Goal: Transaction & Acquisition: Purchase product/service

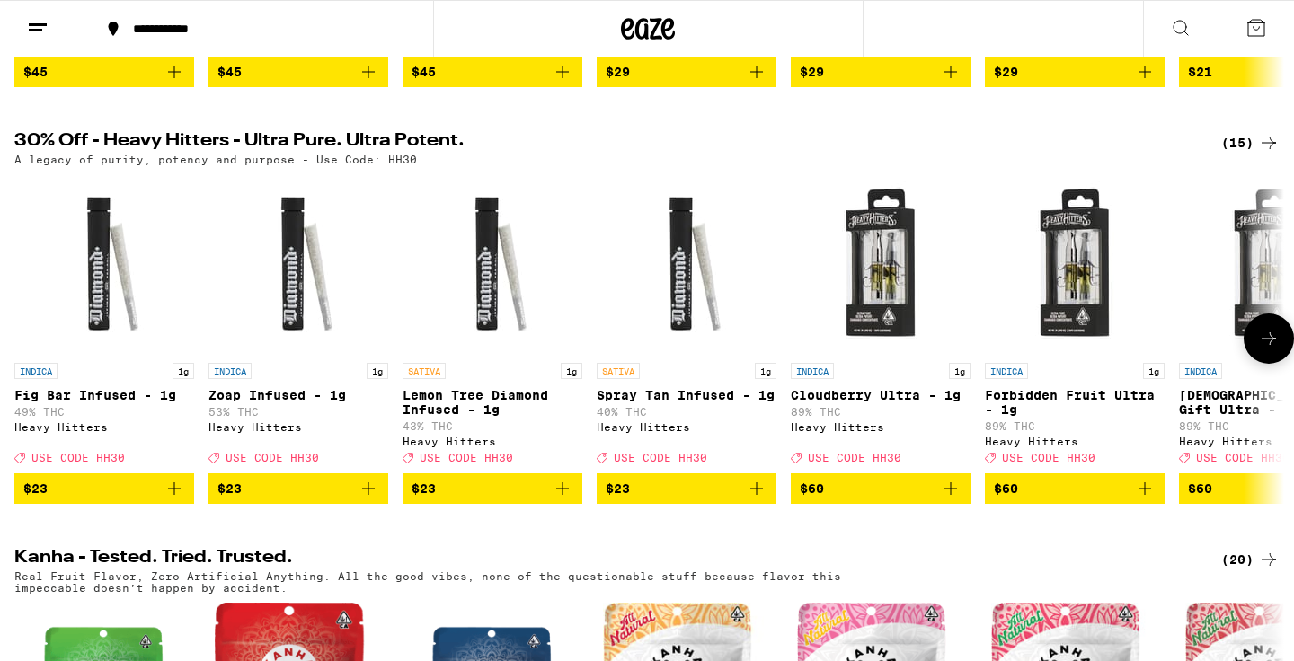
scroll to position [544, 0]
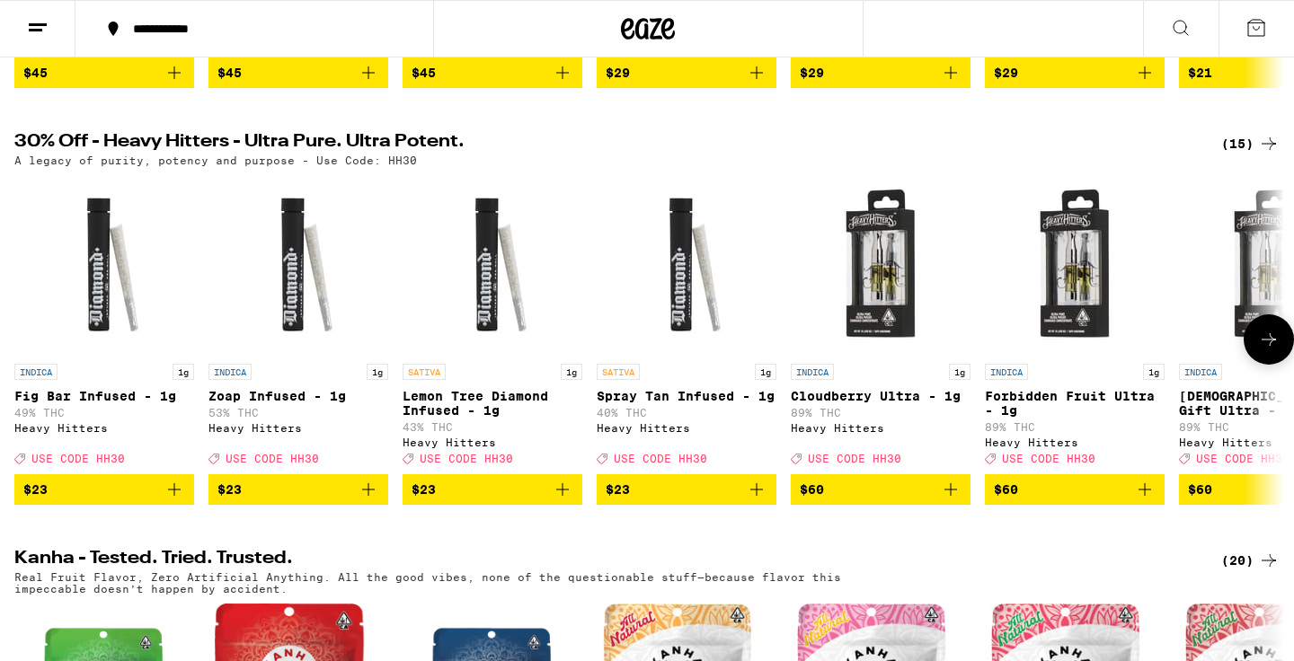
click at [563, 500] on icon "Add to bag" at bounding box center [563, 490] width 22 height 22
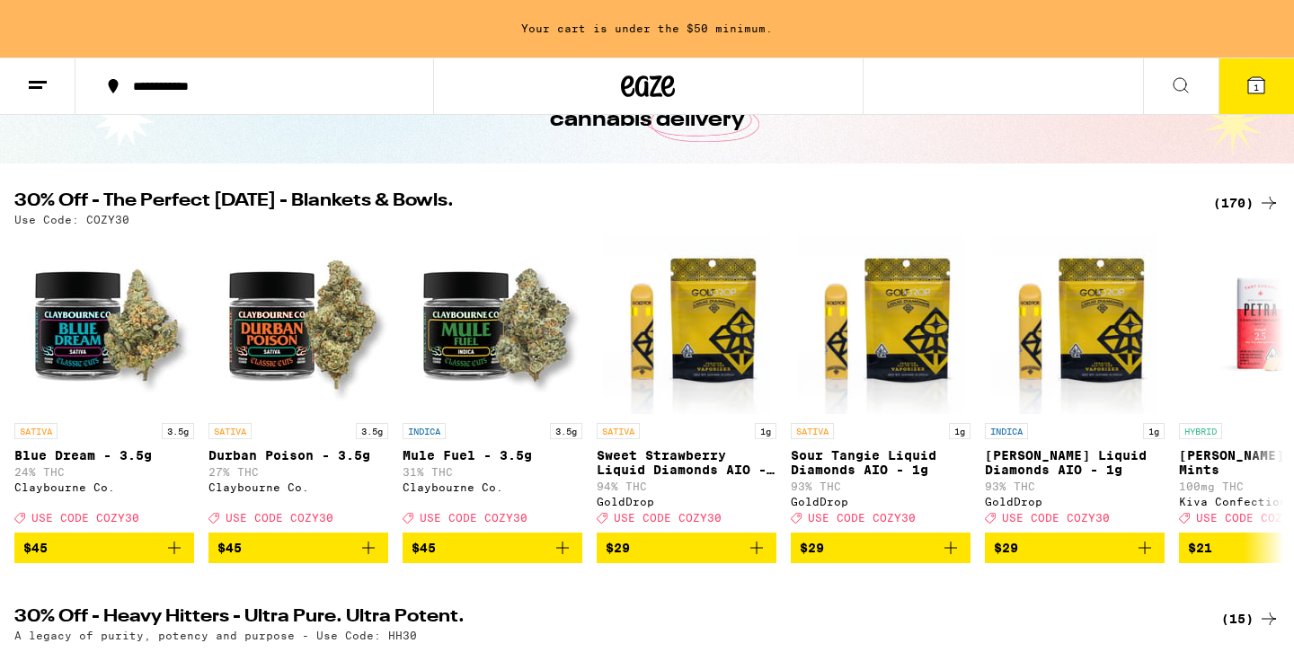
scroll to position [125, 0]
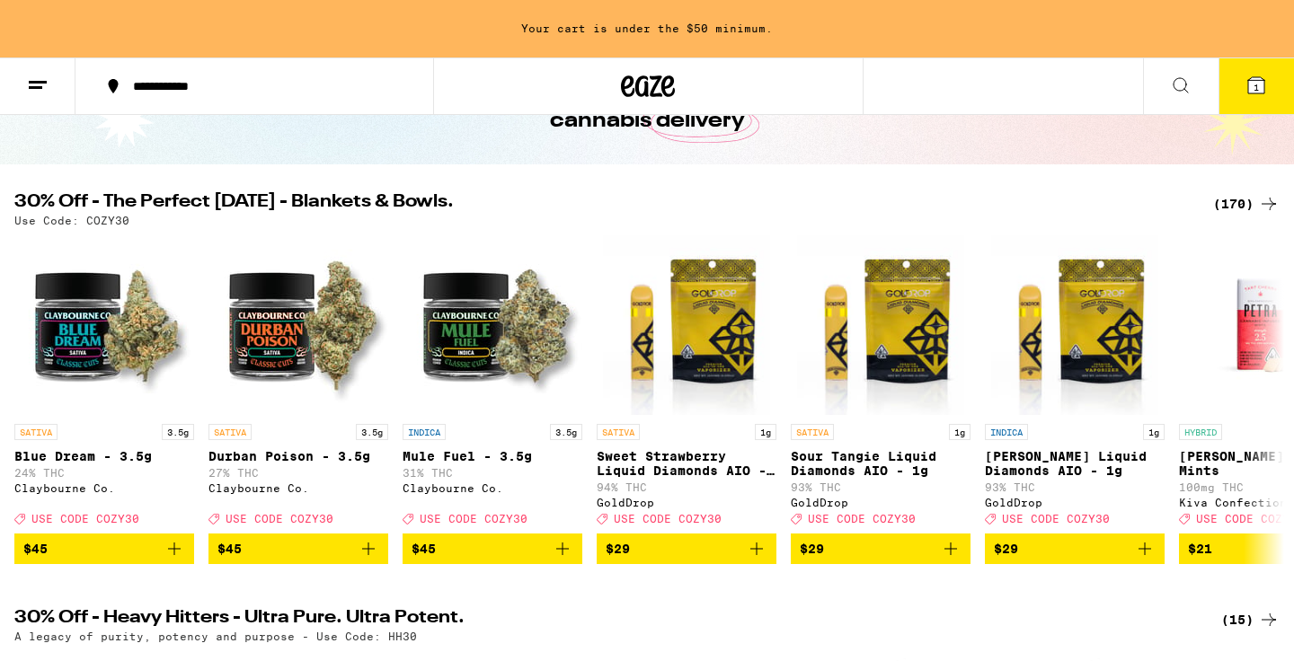
click at [1235, 197] on div "(170)" at bounding box center [1246, 204] width 66 height 22
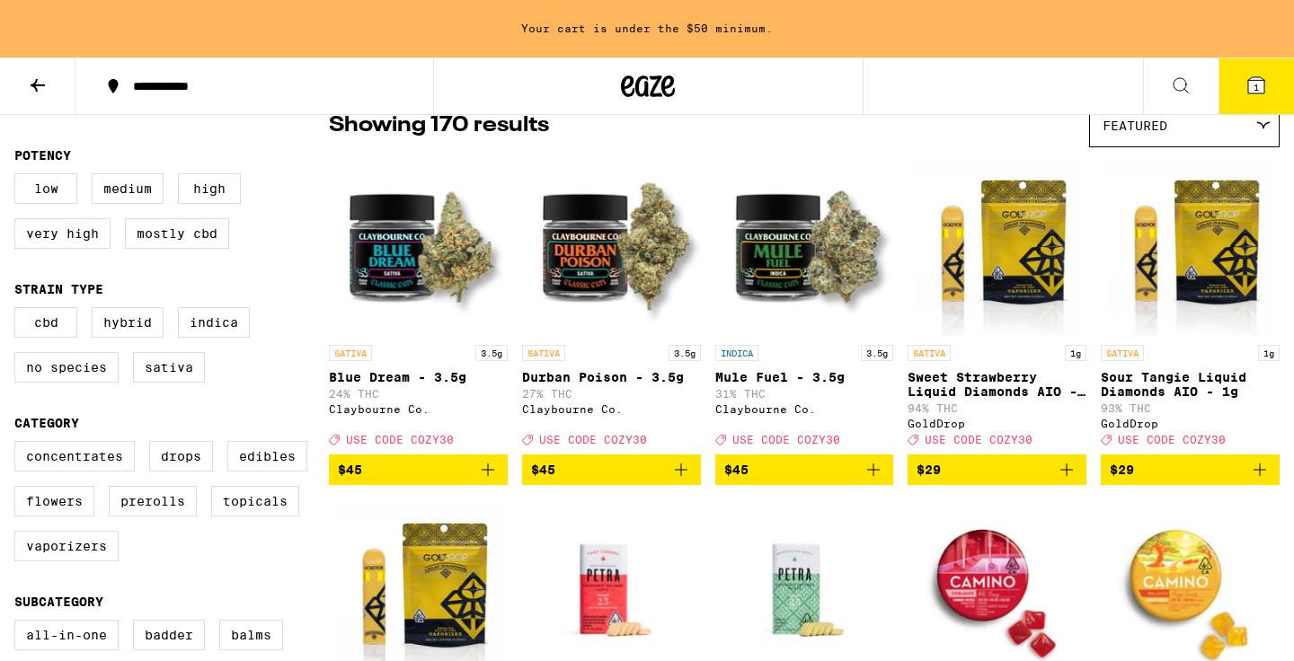
scroll to position [165, 0]
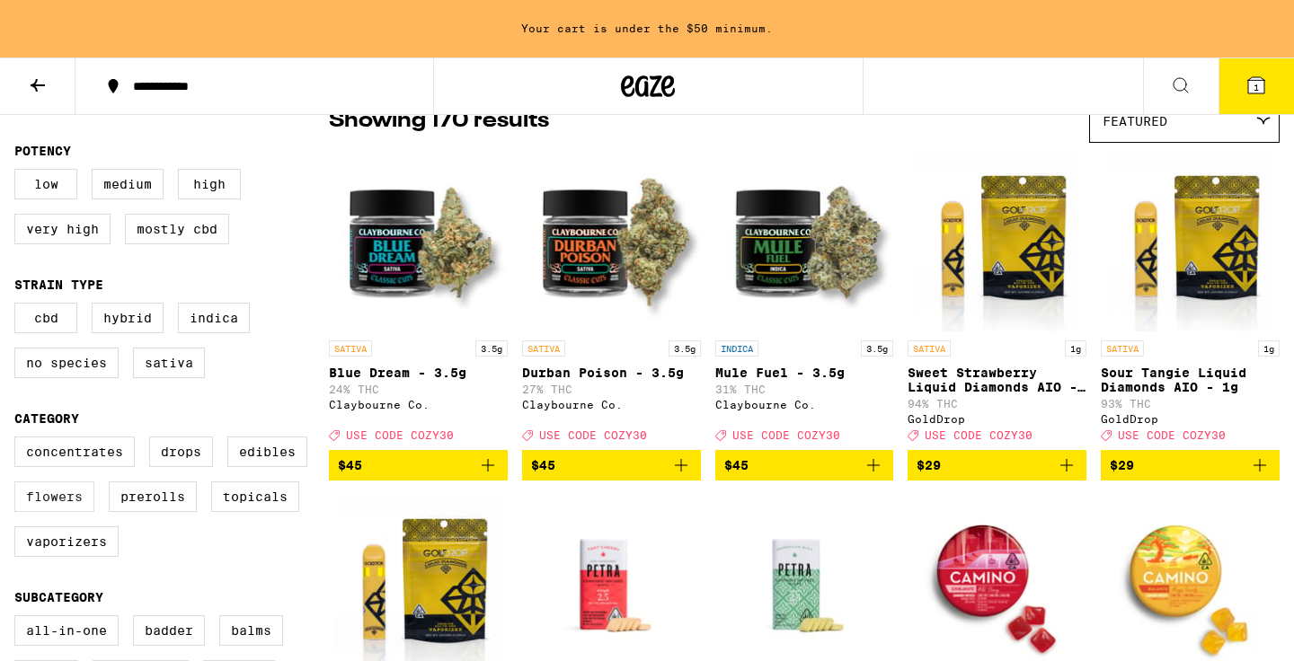
click at [55, 512] on label "Flowers" at bounding box center [54, 497] width 80 height 31
click at [19, 440] on input "Flowers" at bounding box center [18, 439] width 1 height 1
checkbox input "true"
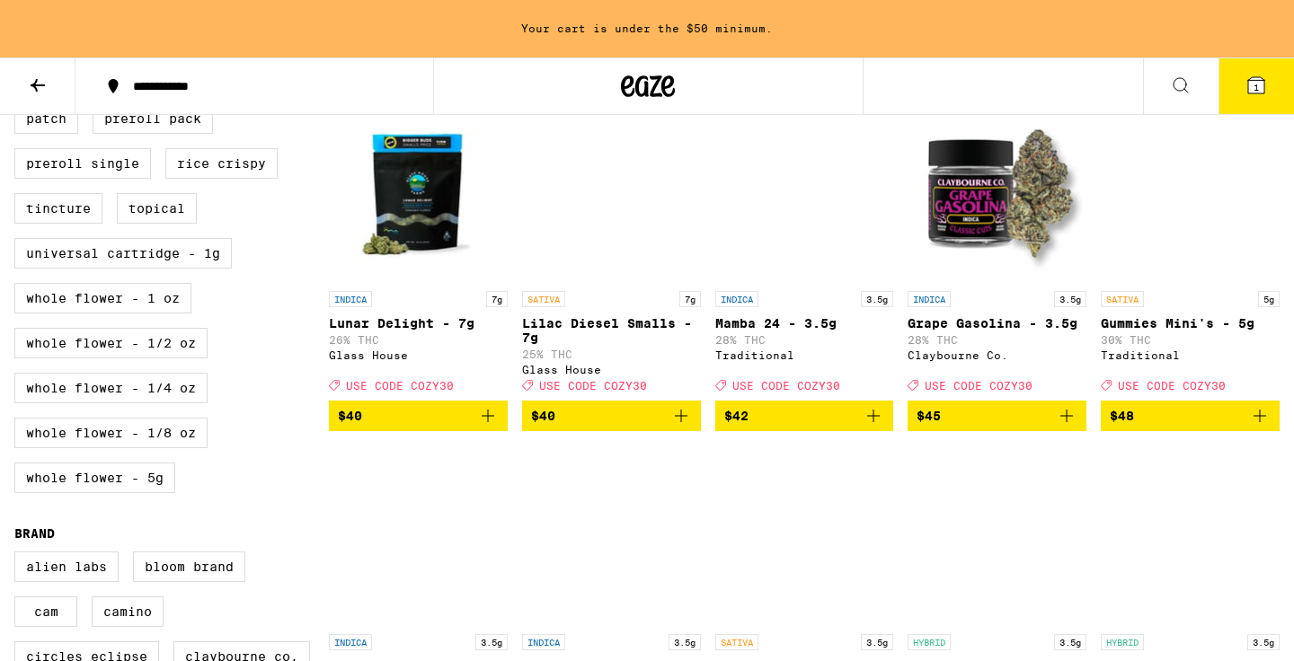
scroll to position [919, 0]
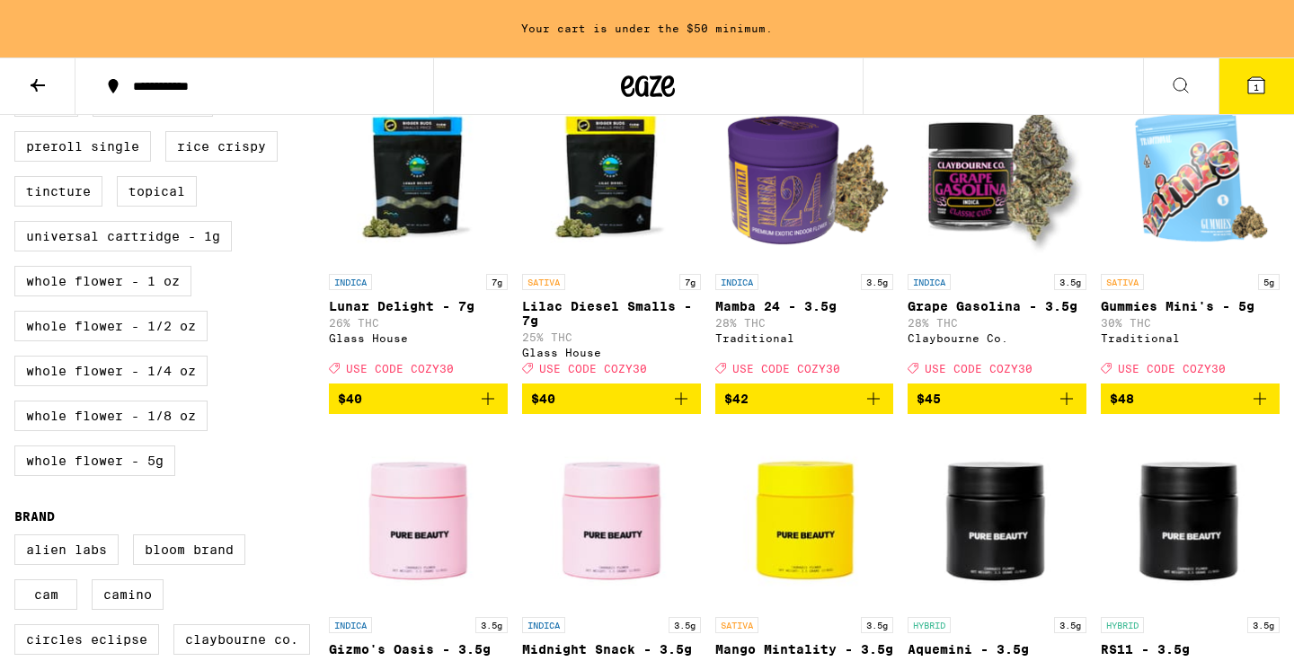
click at [1267, 410] on icon "Add to bag" at bounding box center [1260, 399] width 22 height 22
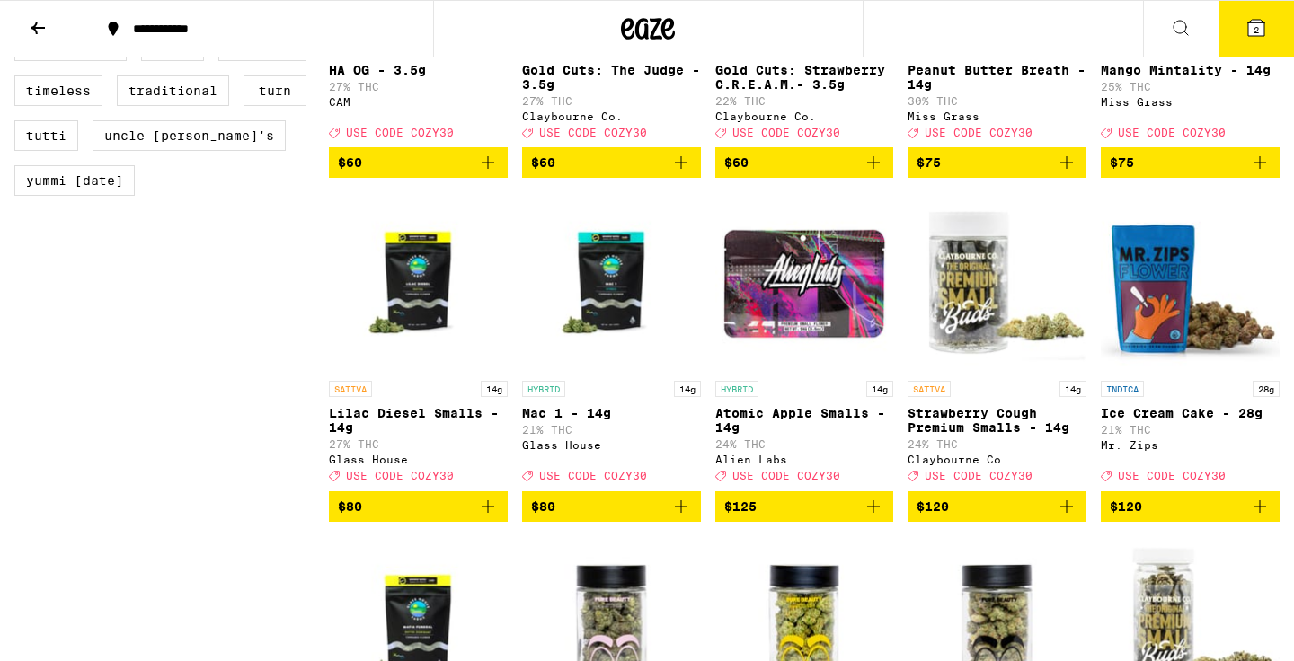
scroll to position [1804, 0]
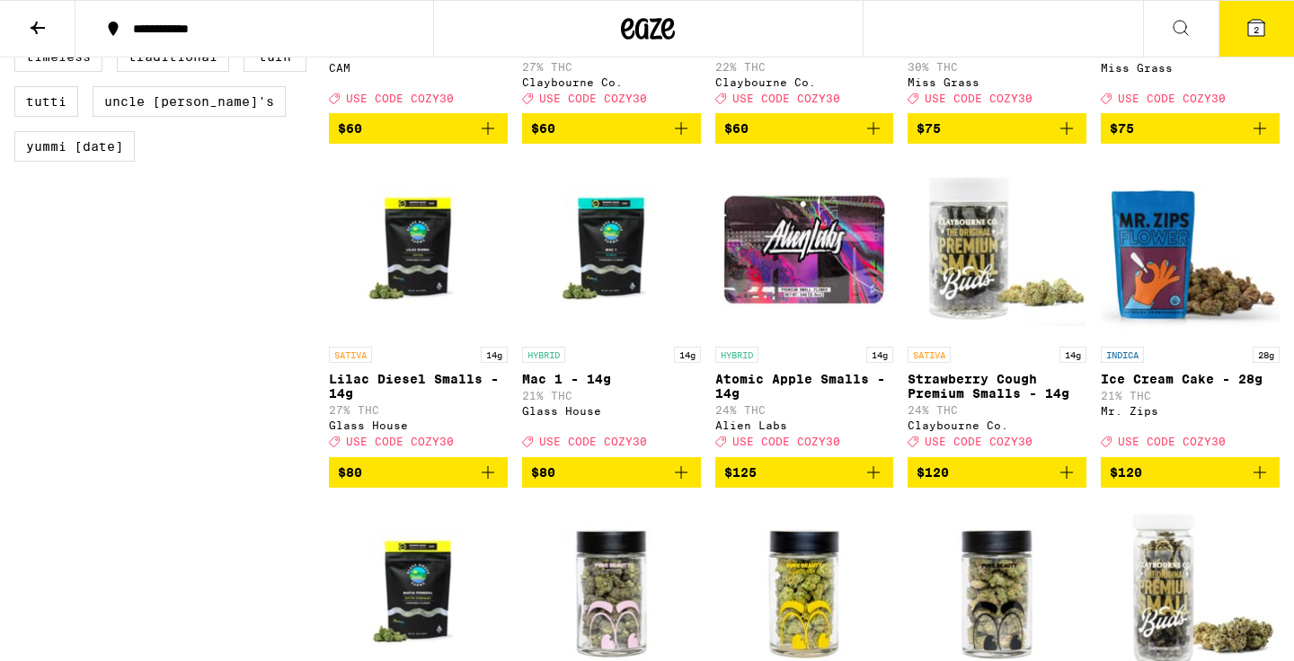
click at [491, 483] on icon "Add to bag" at bounding box center [488, 473] width 22 height 22
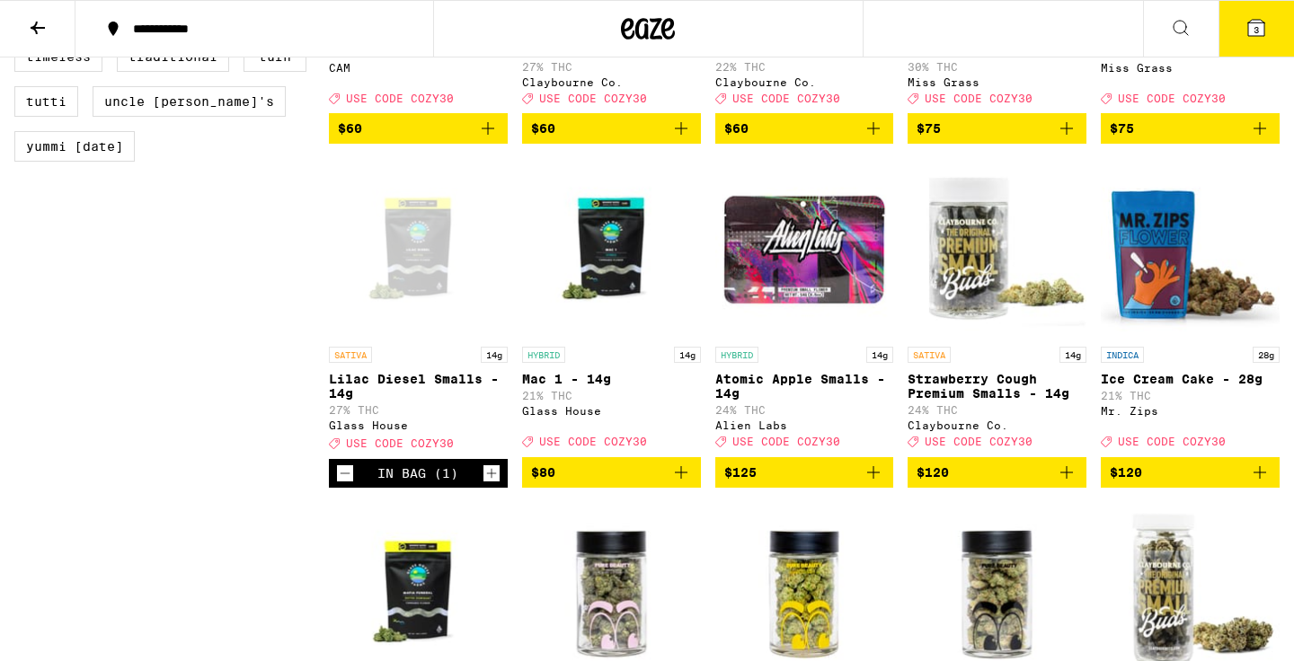
click at [1276, 13] on button "3" at bounding box center [1255, 29] width 75 height 56
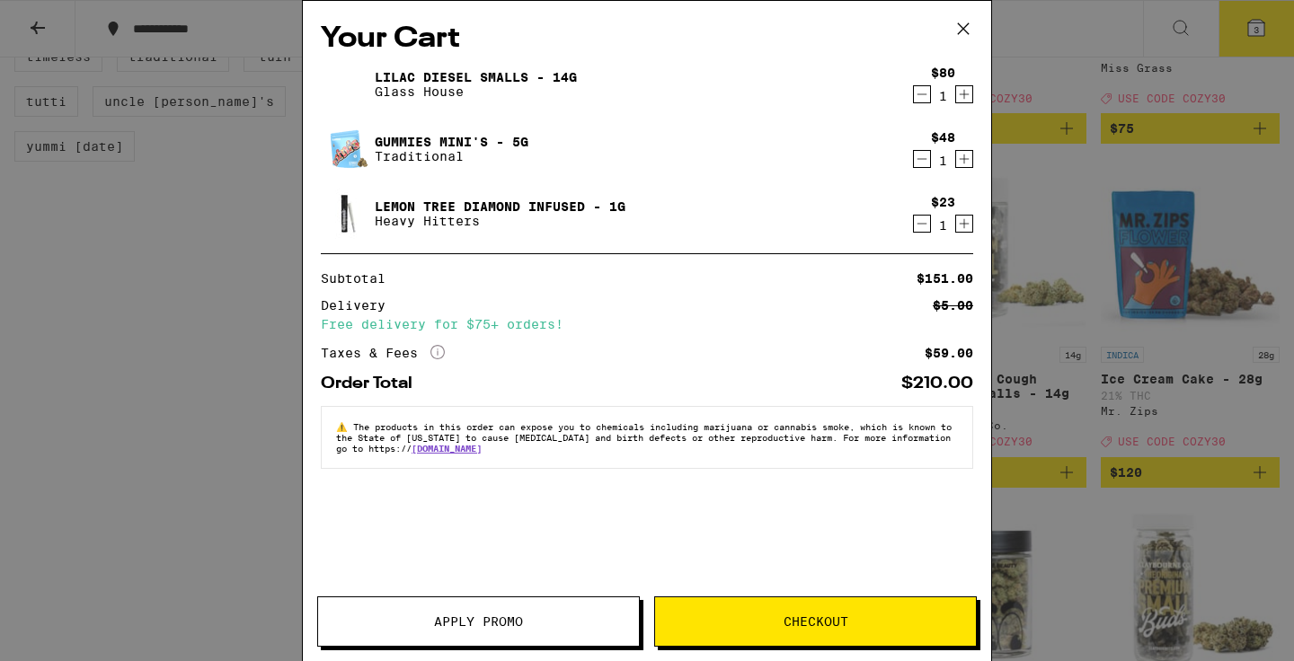
click at [453, 620] on span "Apply Promo" at bounding box center [478, 621] width 89 height 13
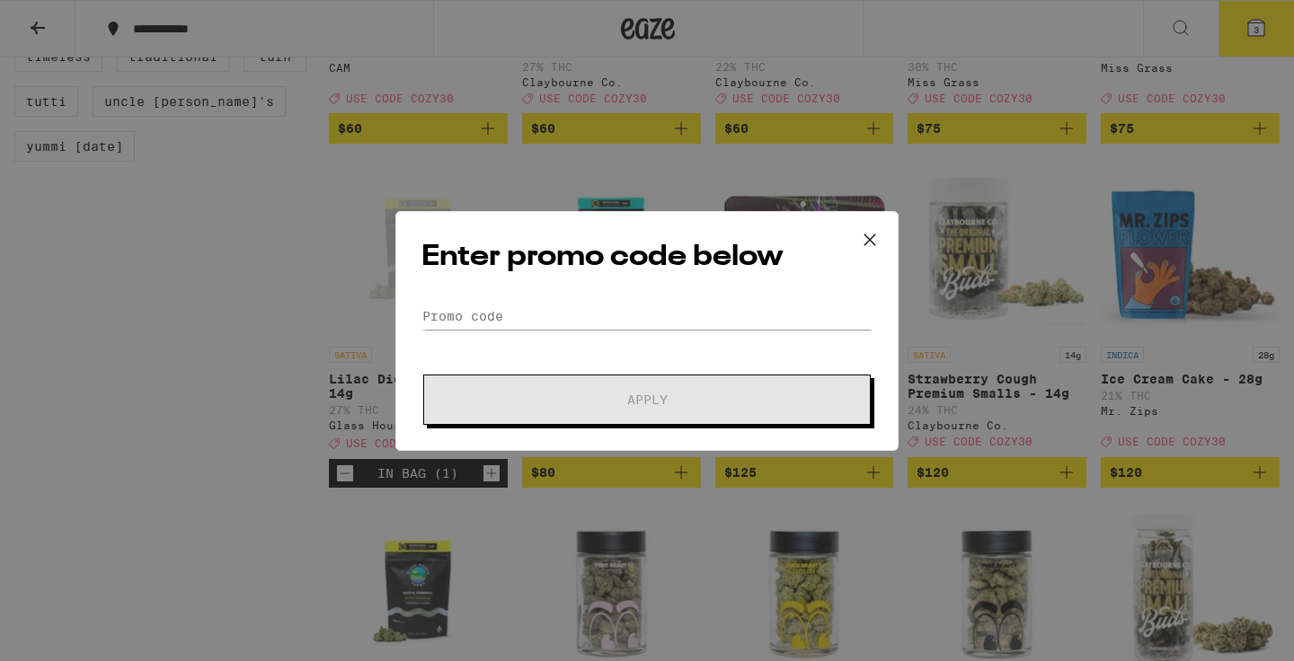
click at [588, 323] on form "Promo Code Apply" at bounding box center [646, 364] width 451 height 122
click at [588, 323] on input "Promo Code" at bounding box center [646, 316] width 451 height 27
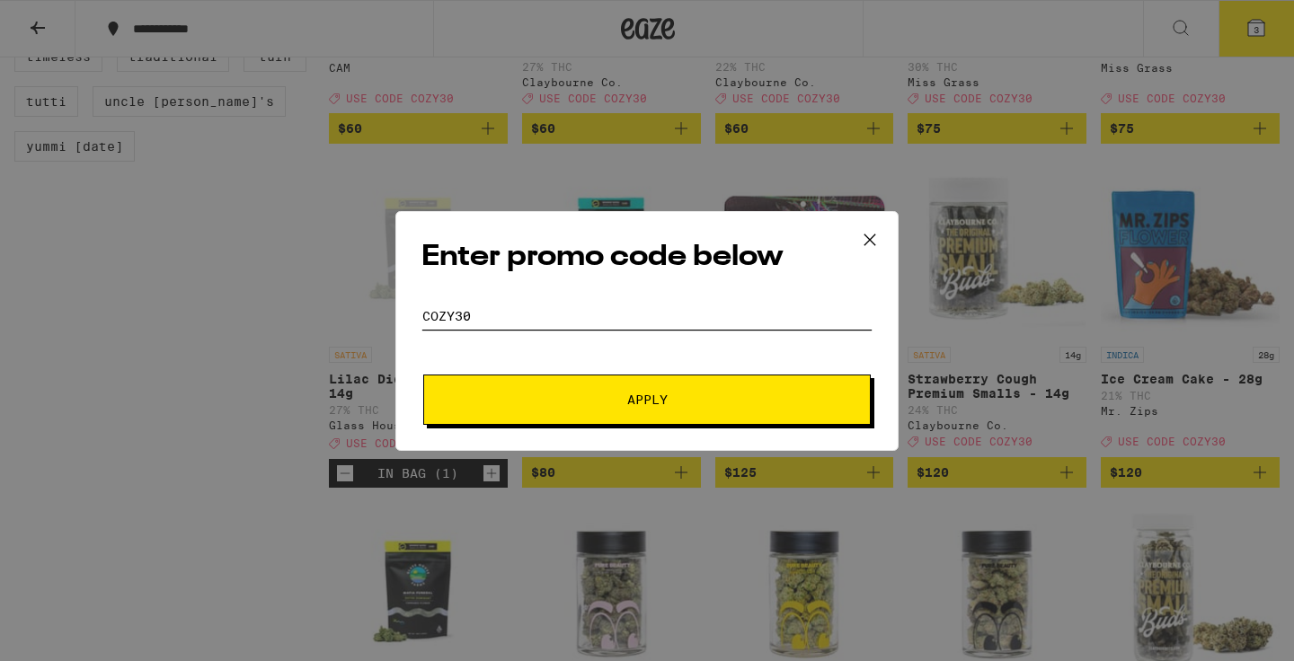
type input "cozy30"
click at [423, 375] on button "Apply" at bounding box center [646, 400] width 447 height 50
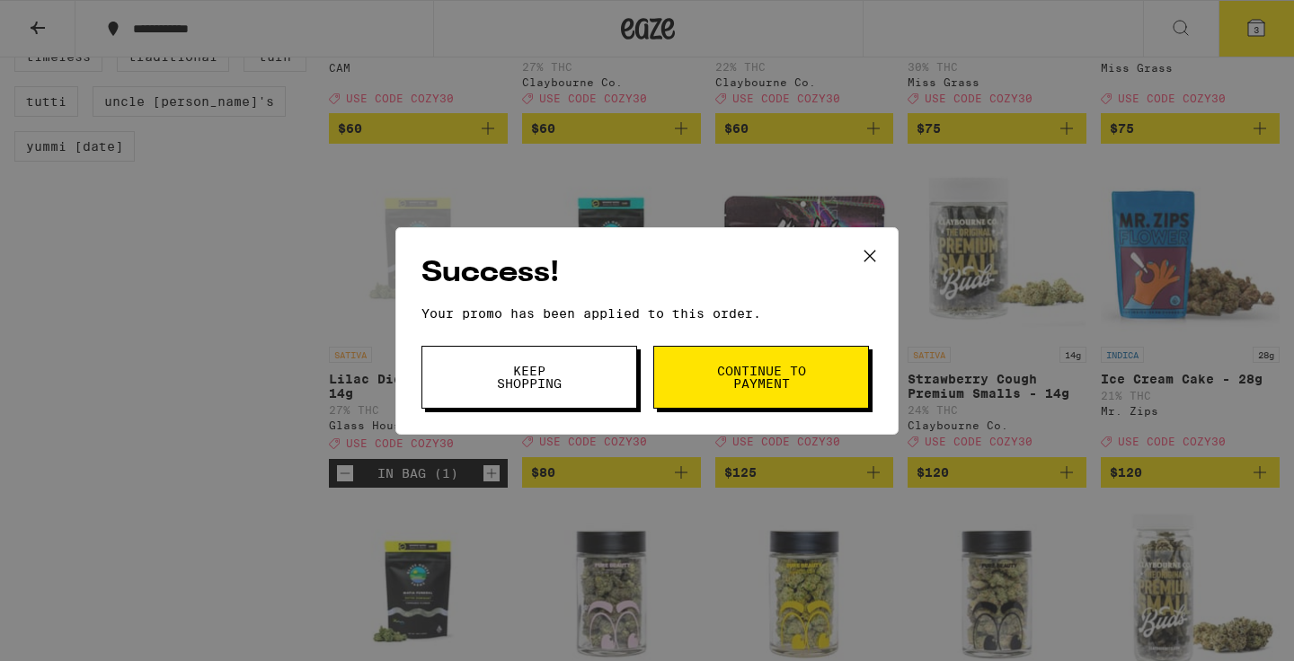
click at [550, 376] on span "Keep Shopping" at bounding box center [529, 377] width 92 height 25
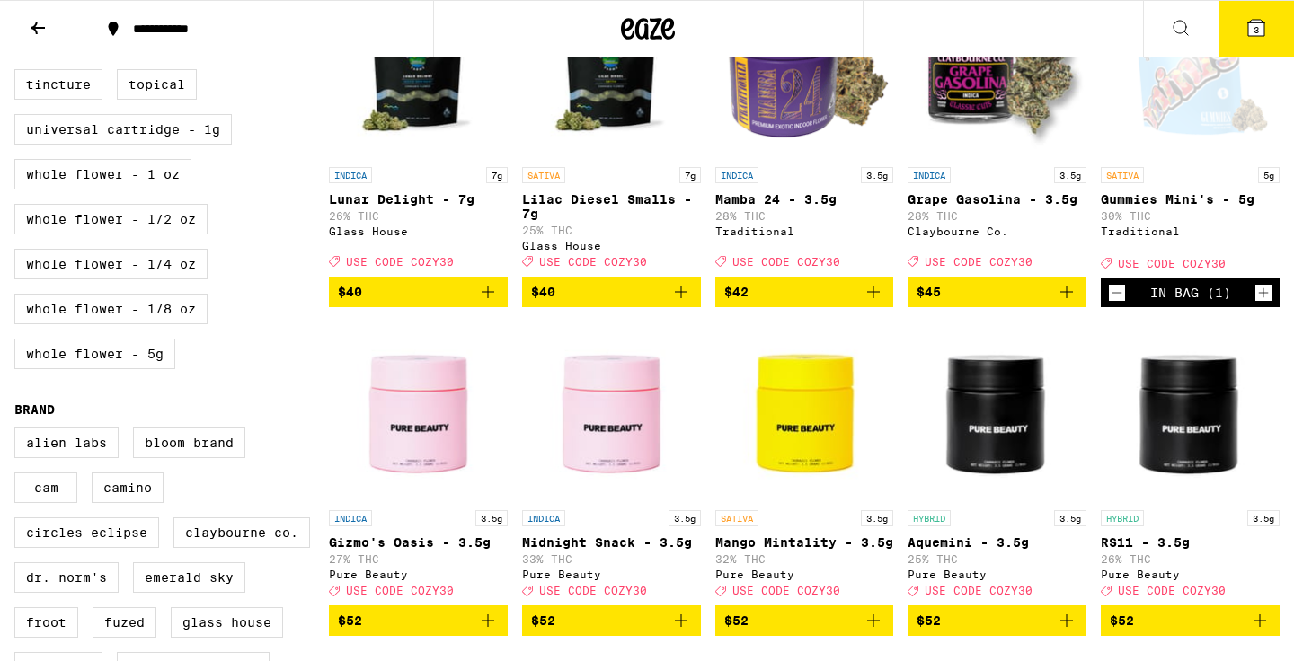
scroll to position [271, 0]
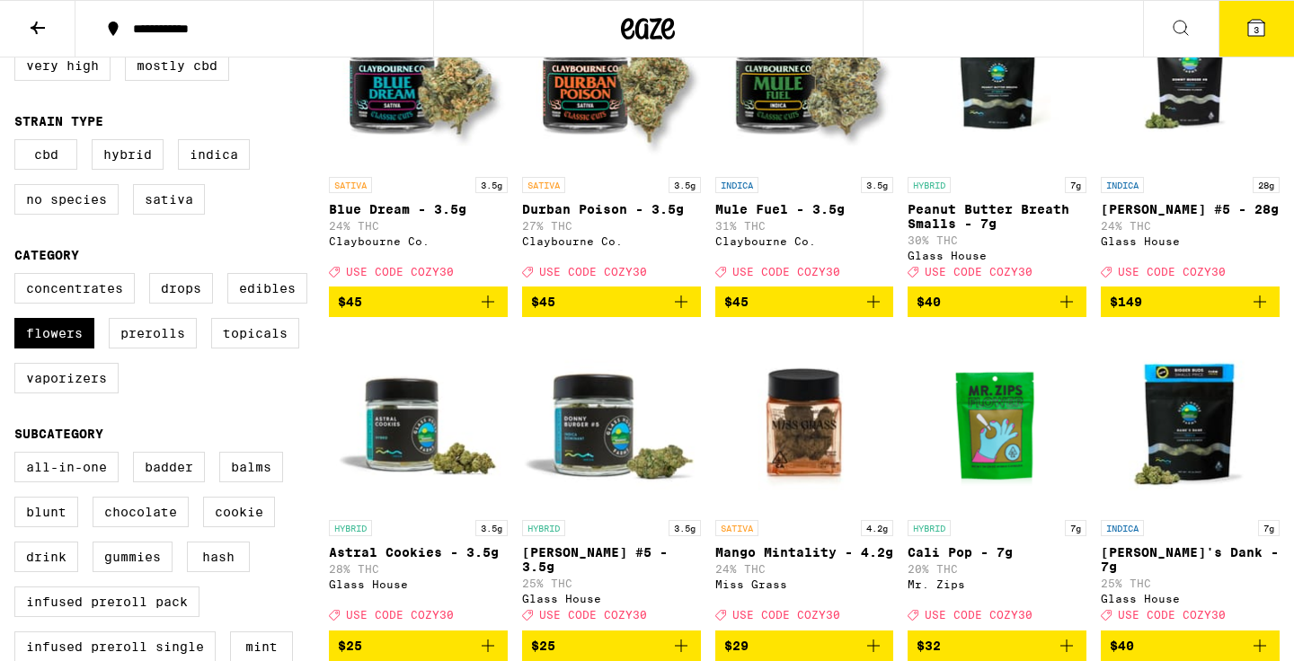
click at [1251, 31] on icon at bounding box center [1256, 28] width 16 height 16
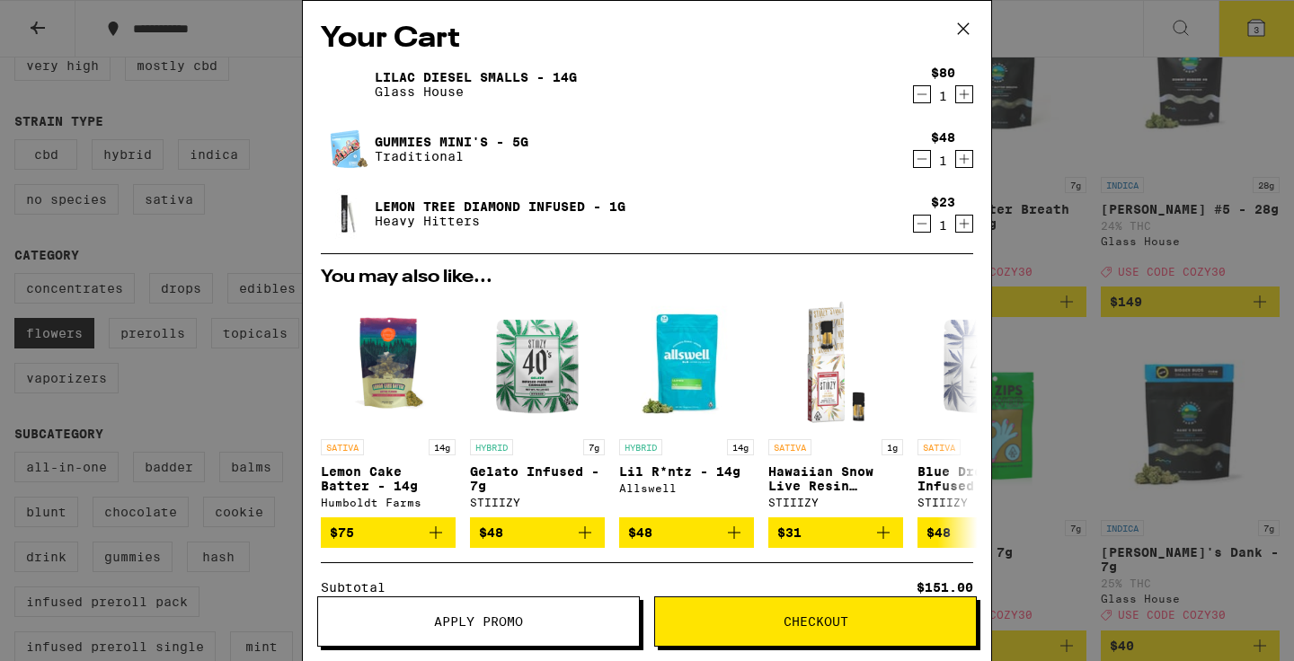
click at [837, 615] on span "Checkout" at bounding box center [815, 621] width 65 height 13
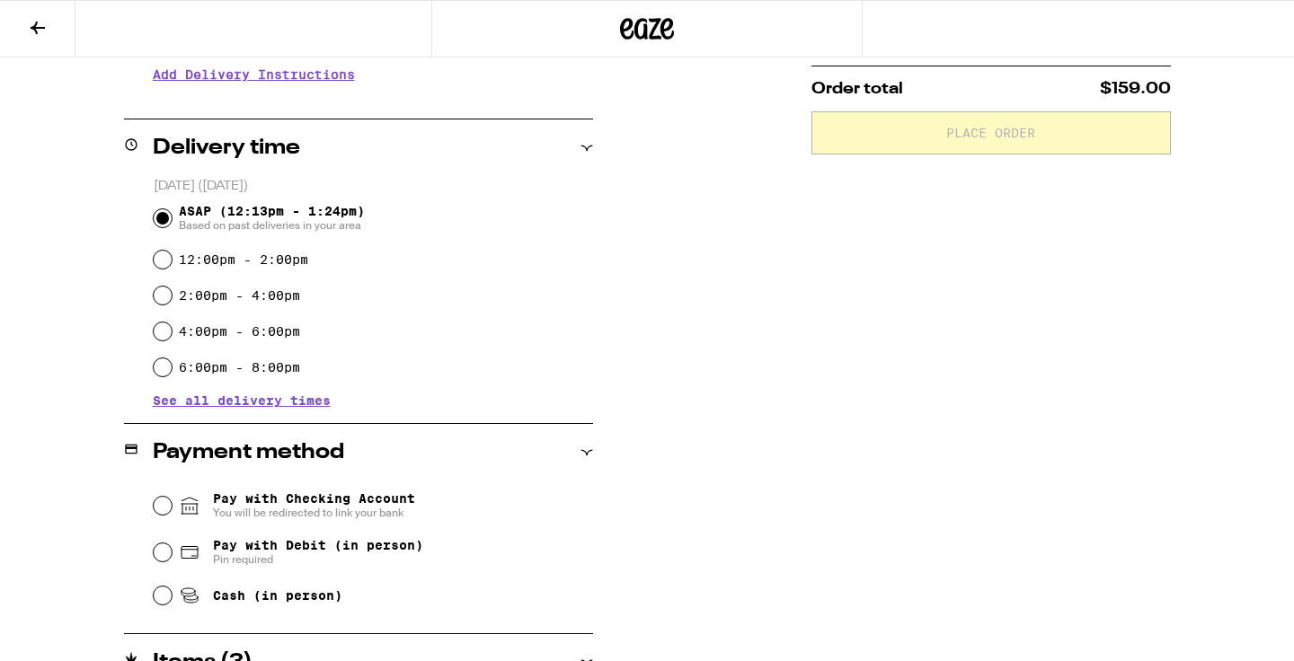
scroll to position [442, 0]
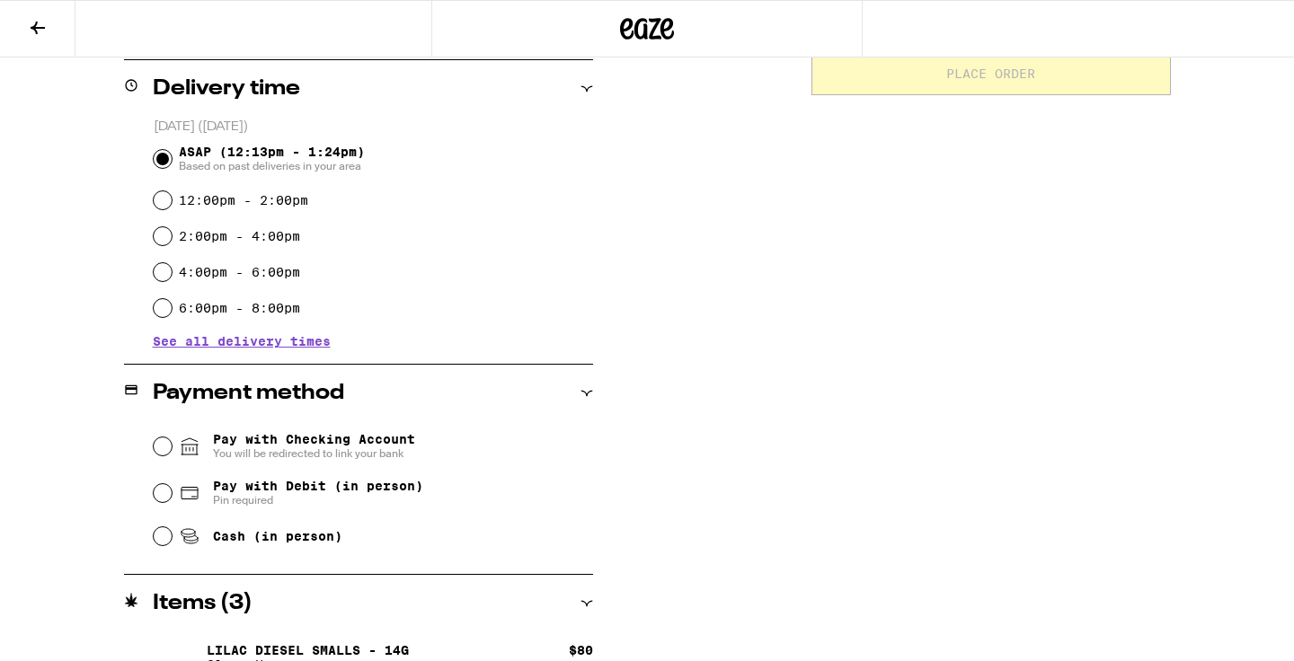
click at [226, 533] on span "Cash (in person)" at bounding box center [277, 536] width 129 height 14
click at [172, 533] on input "Cash (in person)" at bounding box center [163, 536] width 18 height 18
radio input "true"
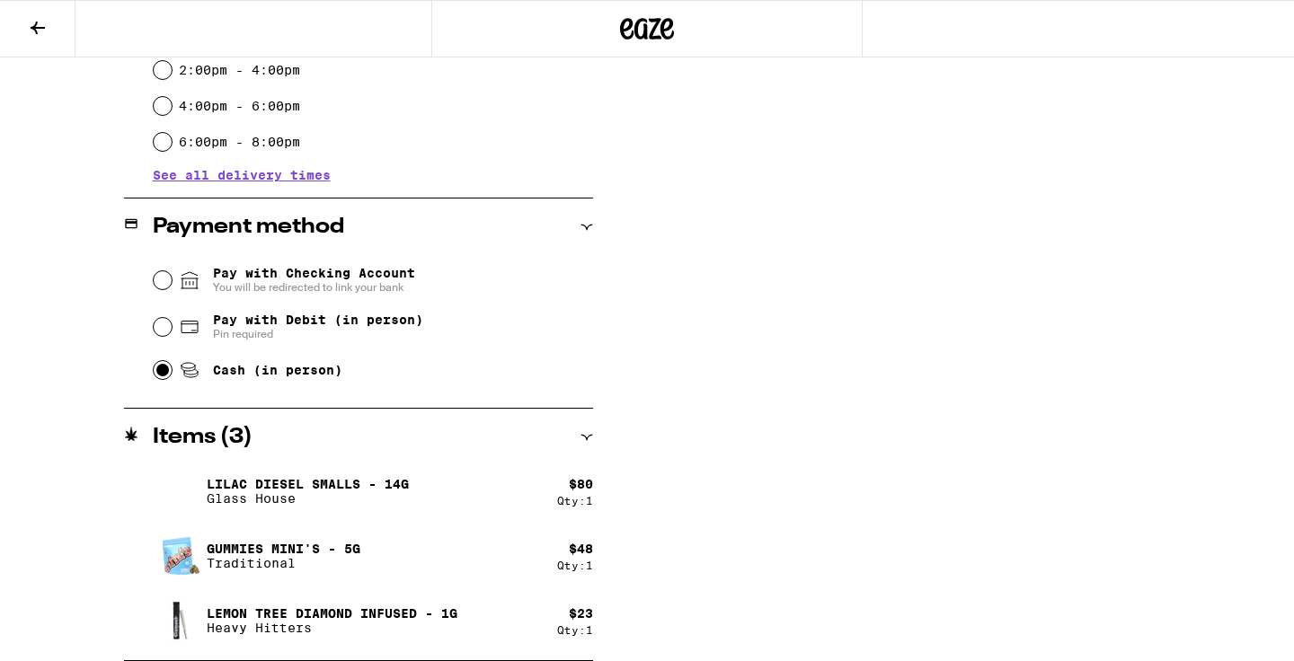
scroll to position [0, 0]
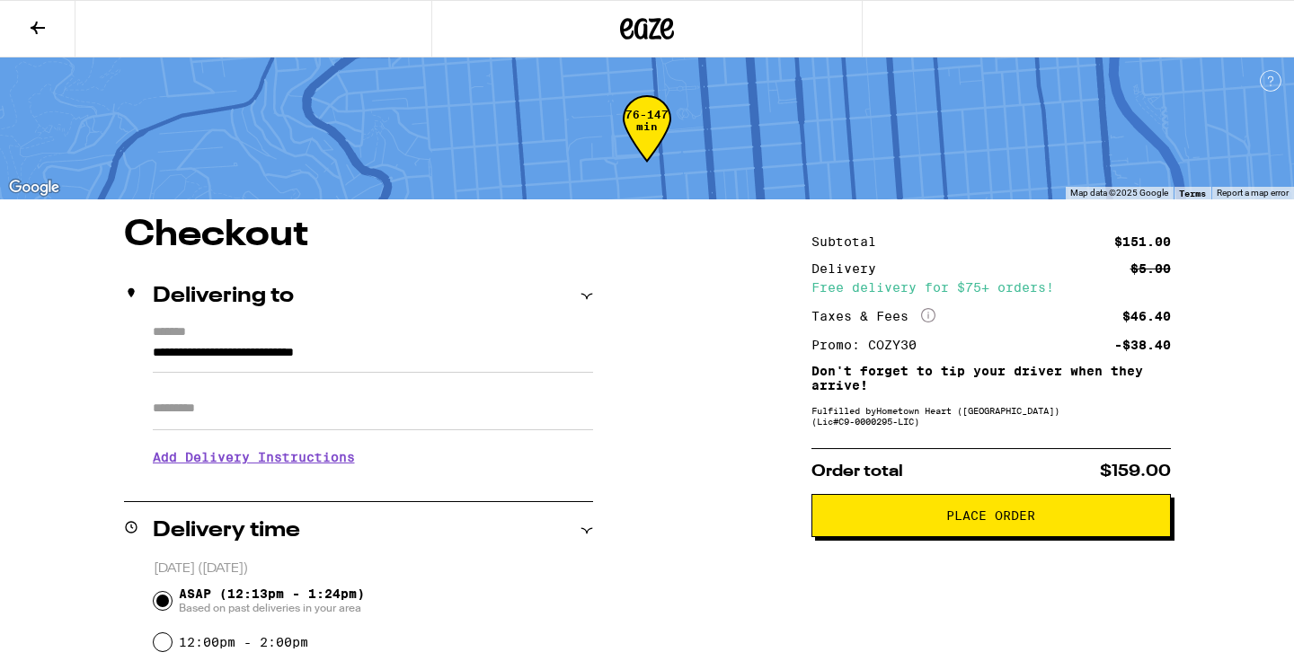
click at [879, 535] on button "Place Order" at bounding box center [990, 515] width 359 height 43
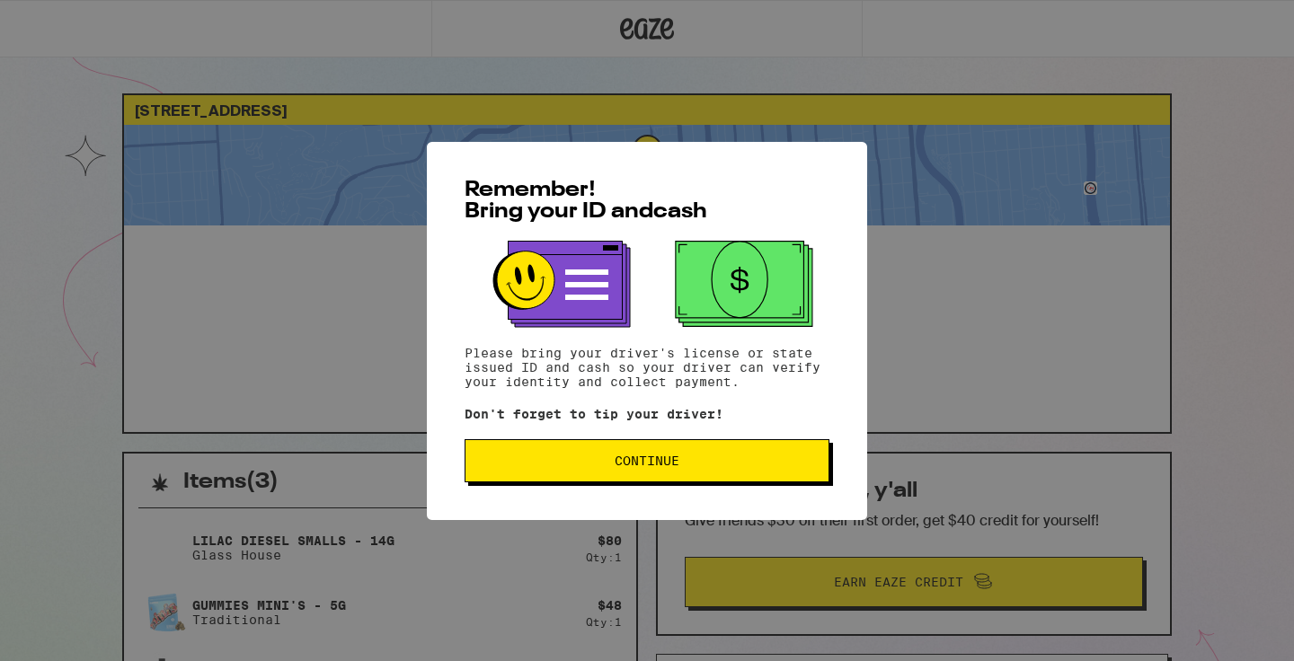
click at [756, 467] on span "Continue" at bounding box center [647, 461] width 334 height 13
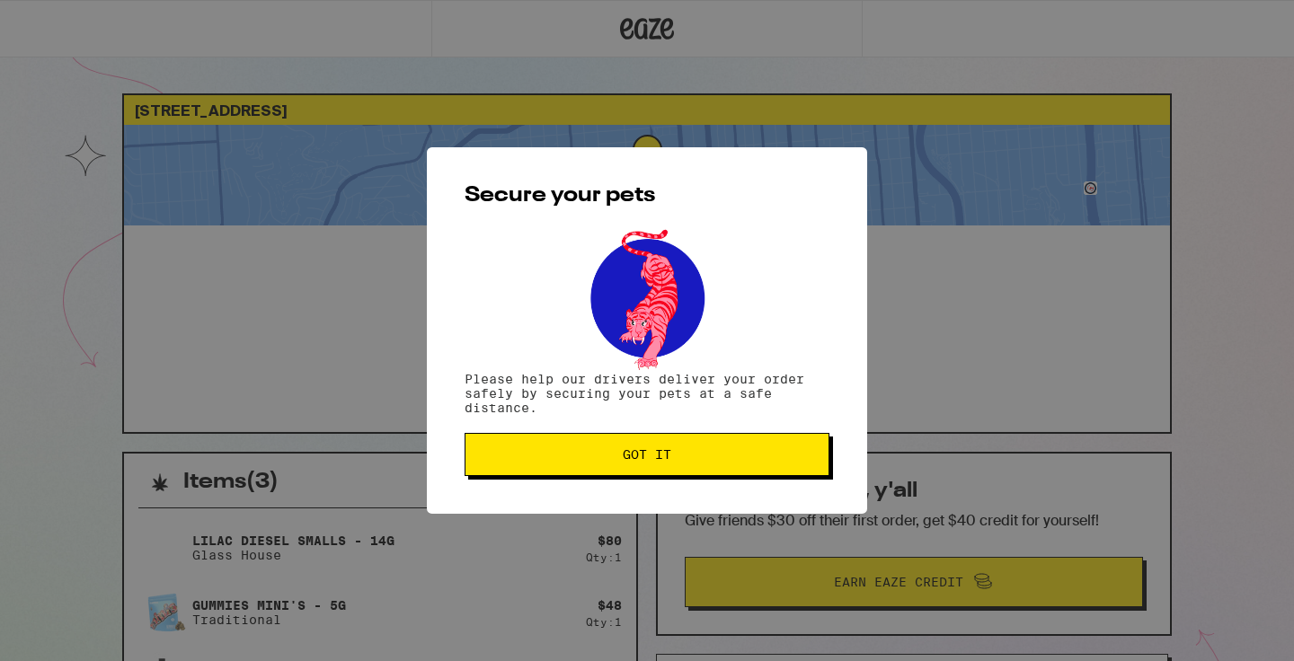
click at [806, 464] on button "Got it" at bounding box center [646, 454] width 365 height 43
